Goal: Information Seeking & Learning: Learn about a topic

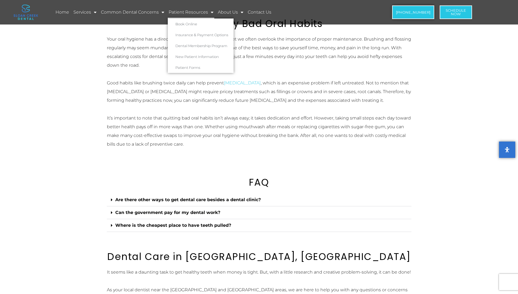
scroll to position [1767, 0]
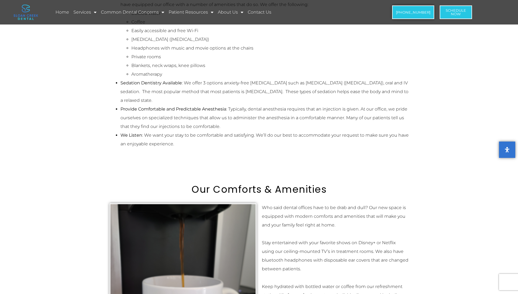
scroll to position [1065, 0]
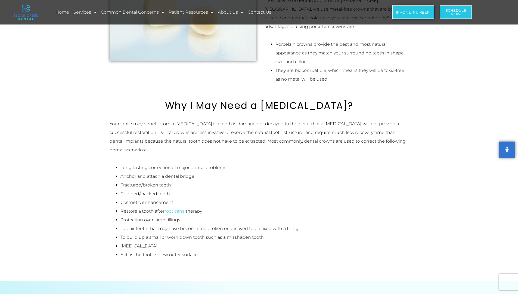
scroll to position [680, 0]
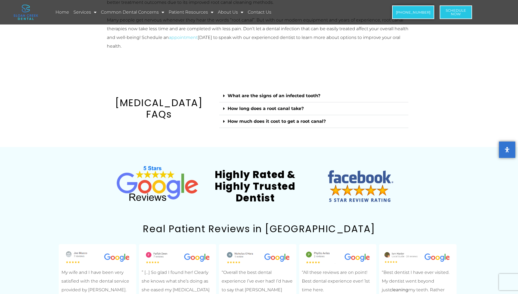
scroll to position [653, 0]
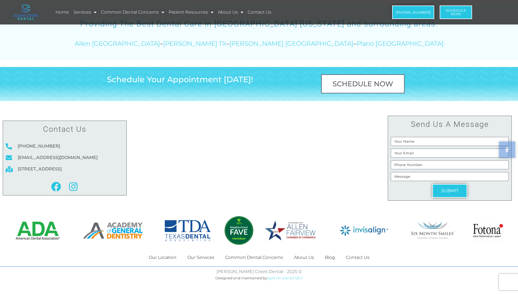
scroll to position [1051, 0]
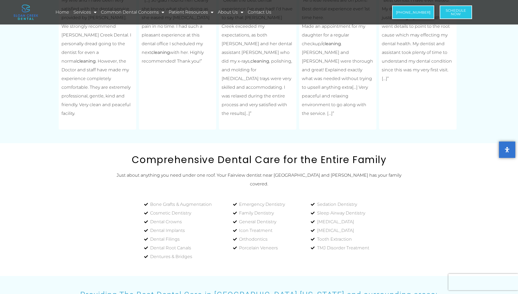
scroll to position [924, 0]
